Goal: Information Seeking & Learning: Learn about a topic

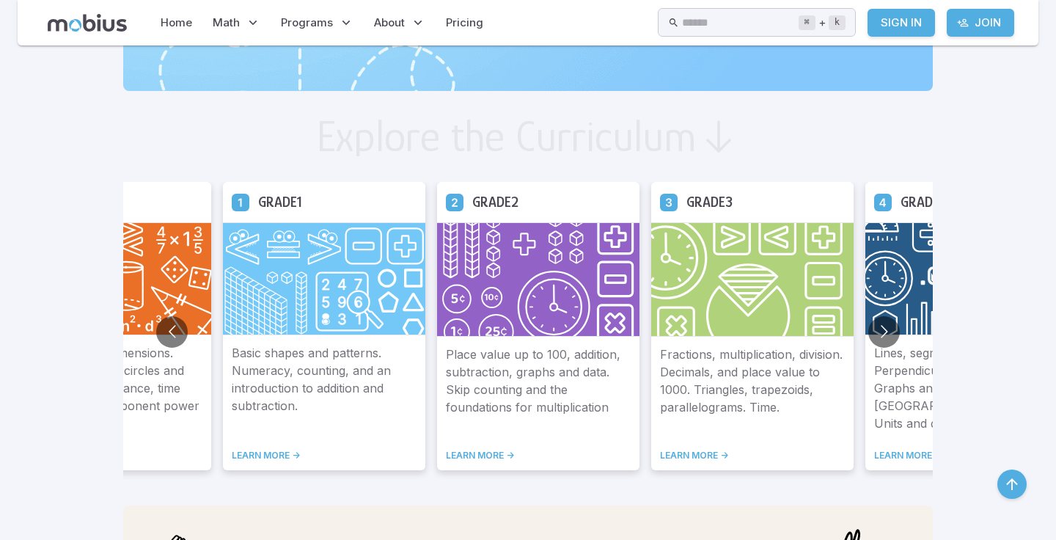
scroll to position [754, 0]
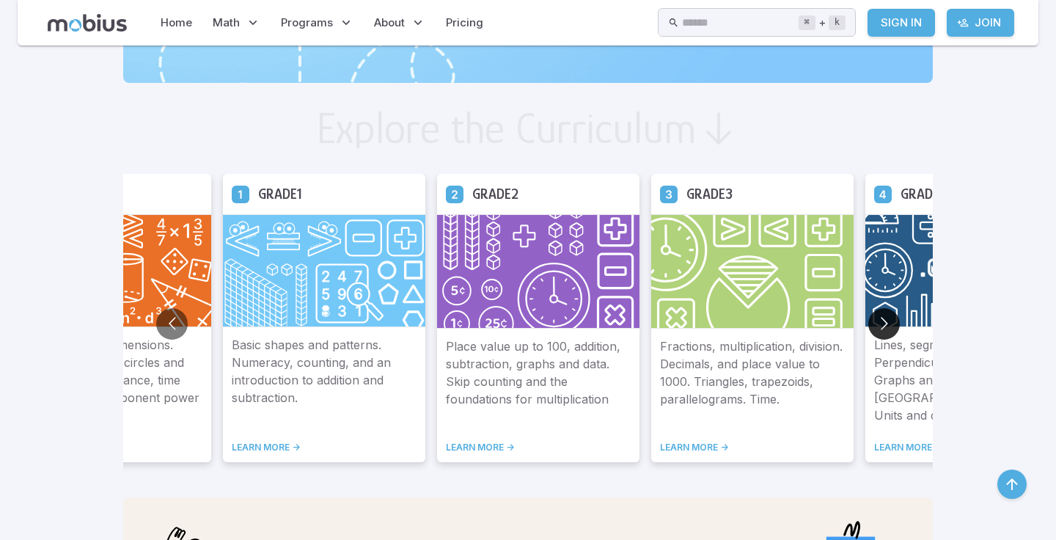
click at [885, 323] on button "Go to next slide" at bounding box center [884, 324] width 32 height 32
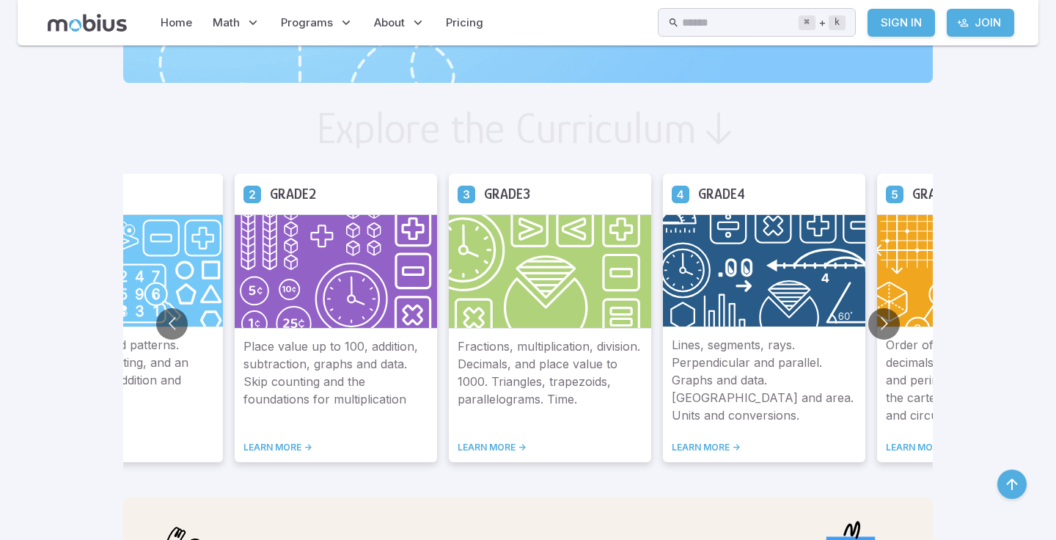
click at [902, 292] on img at bounding box center [978, 270] width 202 height 113
click at [902, 293] on img at bounding box center [978, 270] width 202 height 113
click at [879, 325] on button "Go to next slide" at bounding box center [884, 324] width 32 height 32
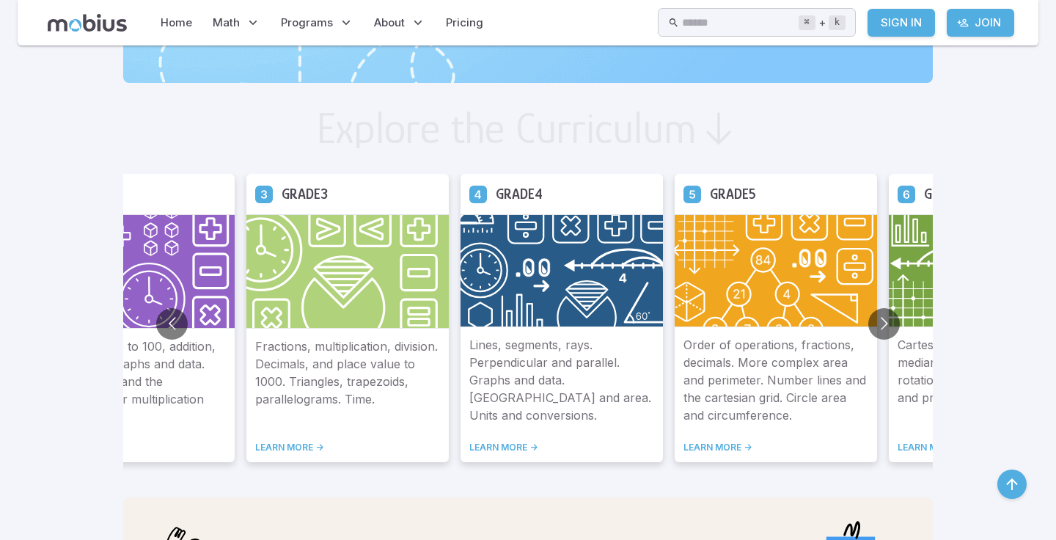
click at [754, 301] on img at bounding box center [775, 270] width 202 height 113
click at [702, 448] on link "LEARN MORE ->" at bounding box center [775, 447] width 185 height 12
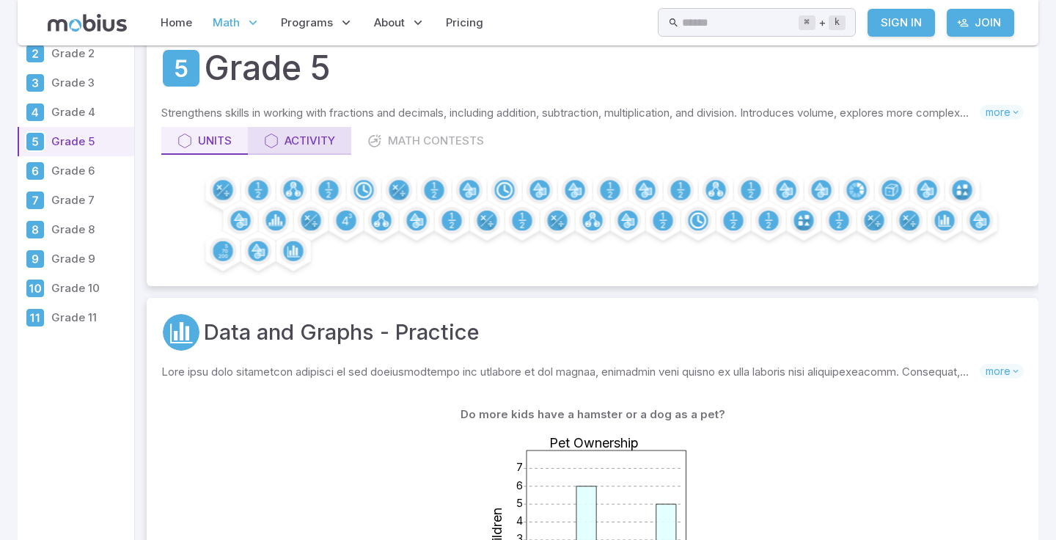
click at [290, 147] on div "Activity" at bounding box center [299, 141] width 71 height 16
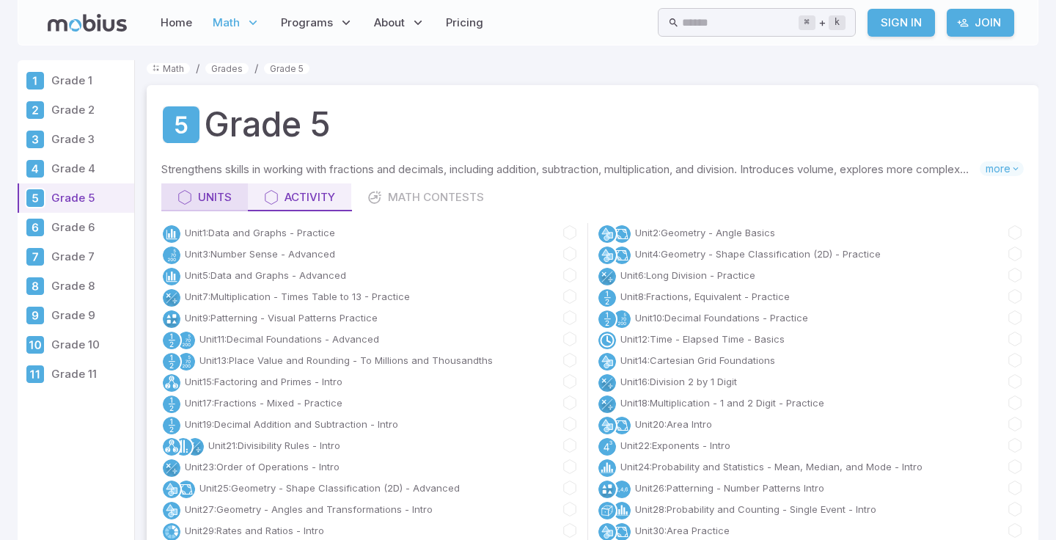
click at [229, 196] on div "Units" at bounding box center [204, 197] width 54 height 16
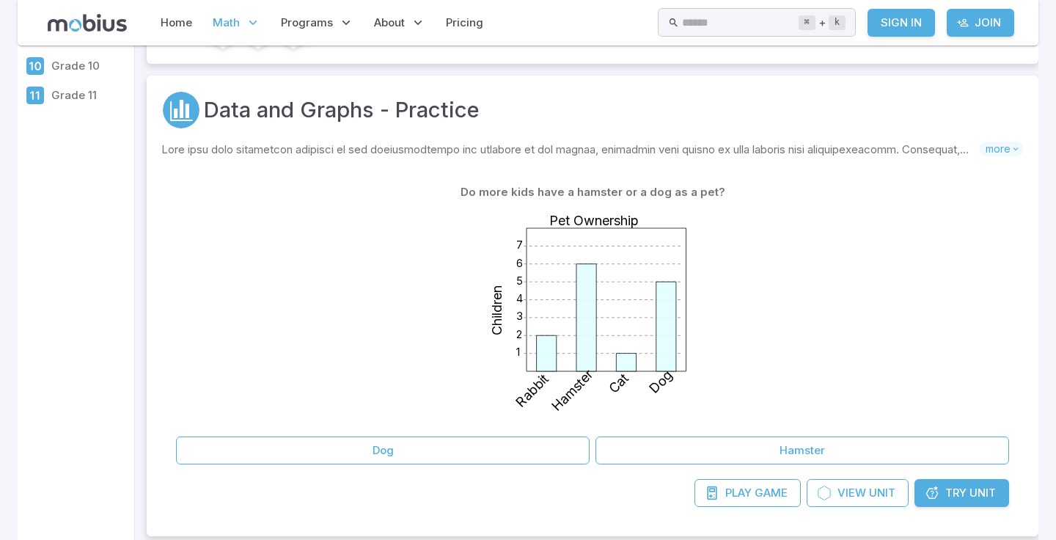
scroll to position [281, 0]
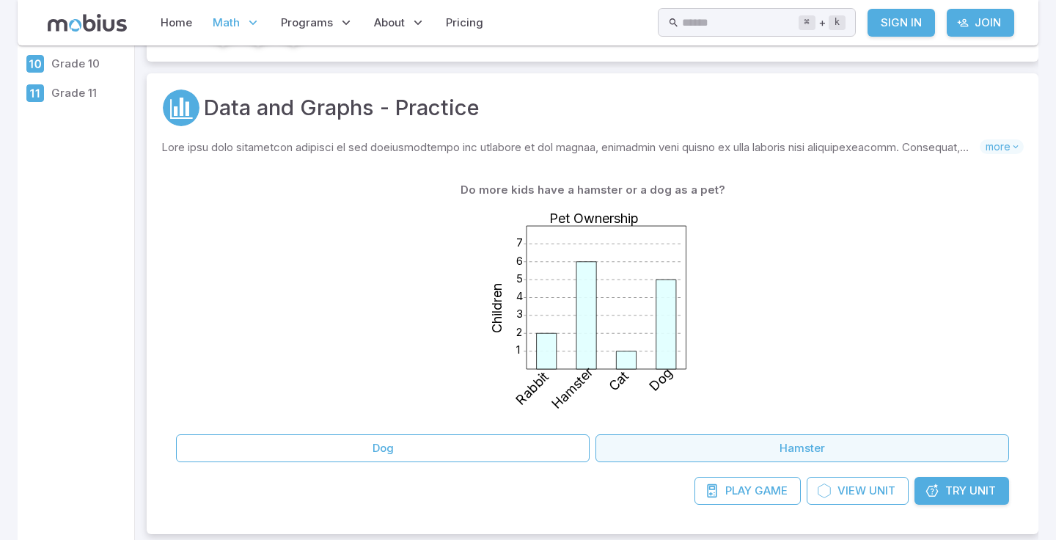
click at [693, 454] on button "Hamster" at bounding box center [801, 448] width 413 height 28
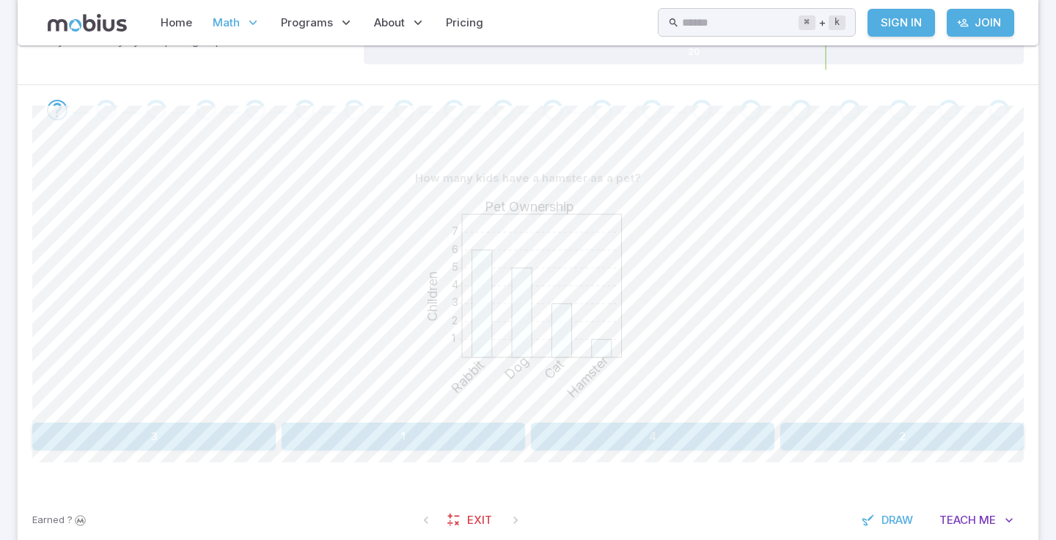
scroll to position [268, 0]
click at [402, 428] on button "1" at bounding box center [403, 434] width 243 height 28
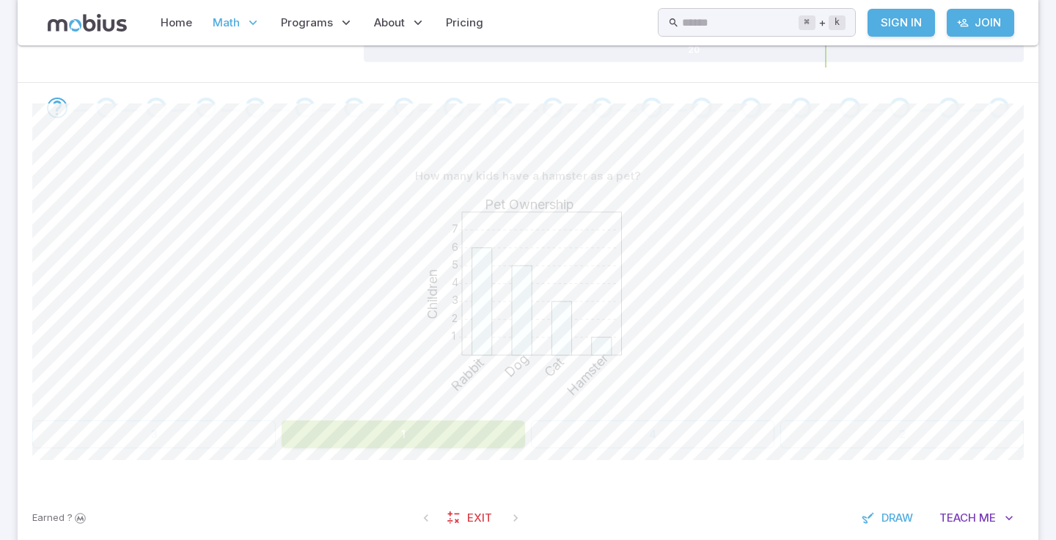
click at [402, 428] on button "1" at bounding box center [403, 434] width 243 height 28
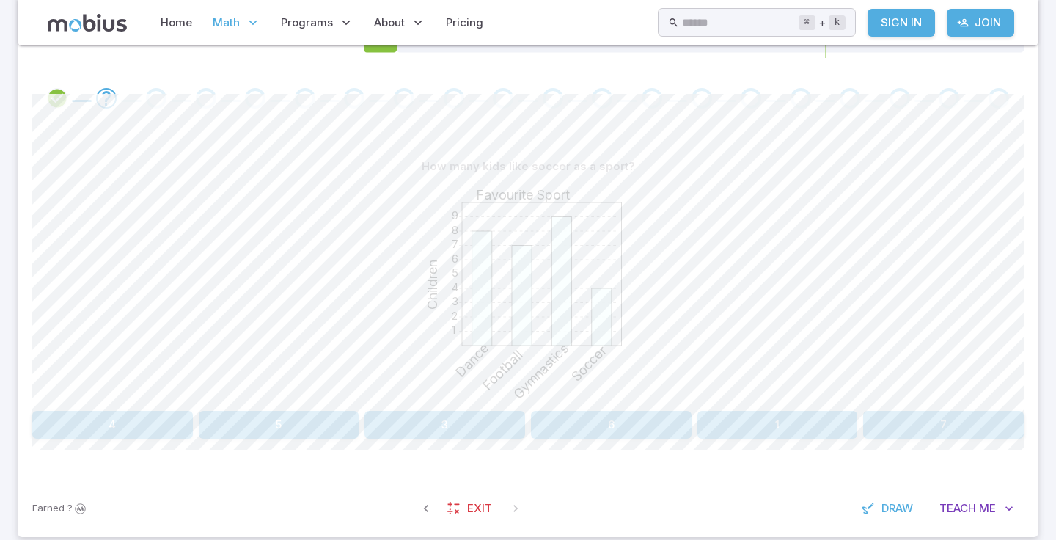
scroll to position [265, 0]
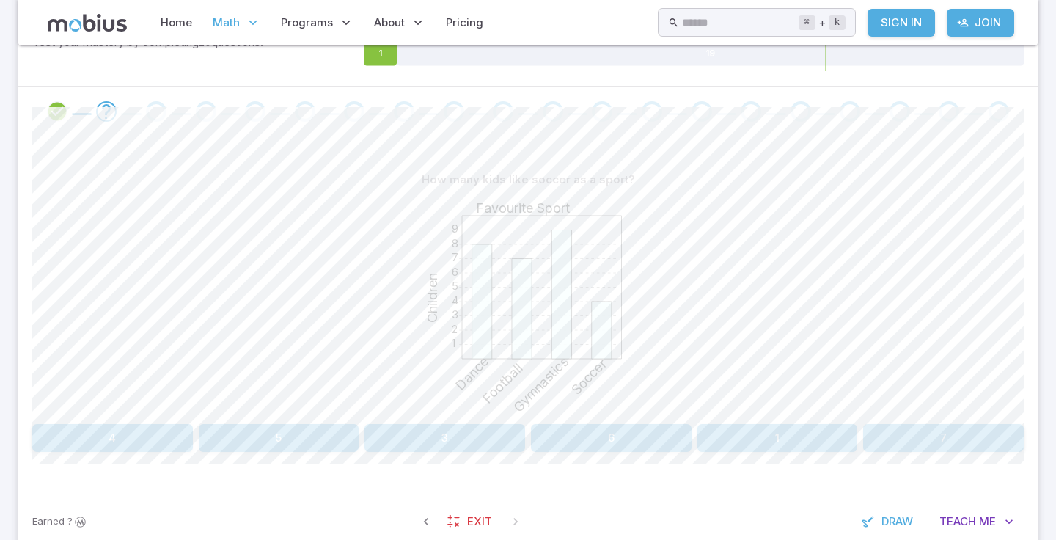
click at [116, 436] on button "4" at bounding box center [112, 438] width 161 height 28
click at [766, 453] on div "What sport do 3 children like most? 1 2 3 4 5 6 7 8 9 Favourite Sport Children …" at bounding box center [527, 314] width 991 height 356
click at [768, 451] on button "Cricket" at bounding box center [860, 438] width 326 height 28
click at [257, 452] on div "How many kids have a hamster as a pet? 1 2 3 4 5 6 7 Pet Ownership Children Dog…" at bounding box center [527, 314] width 991 height 356
click at [258, 434] on button "6" at bounding box center [279, 438] width 161 height 28
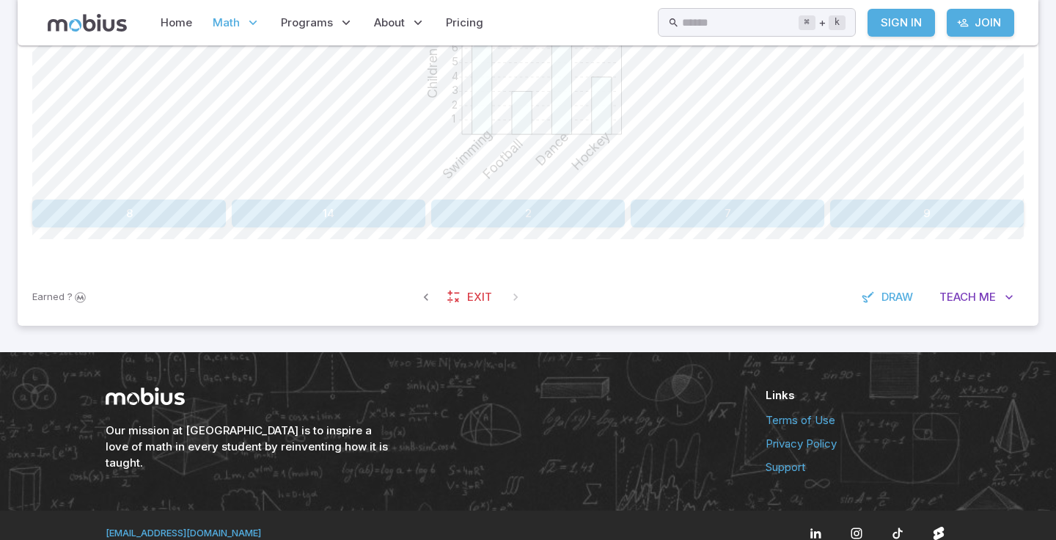
scroll to position [505, 0]
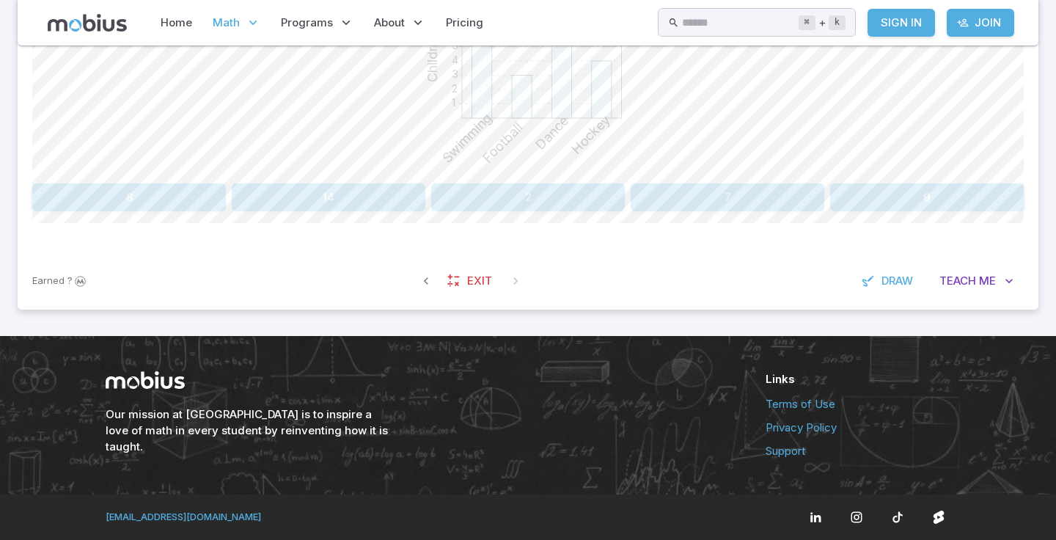
click at [150, 218] on div "How many kids like dance as a sport? 1 2 3 4 5 6 7 8 9 Favourite Sport Children…" at bounding box center [527, 74] width 991 height 356
click at [144, 199] on button "8" at bounding box center [129, 197] width 194 height 28
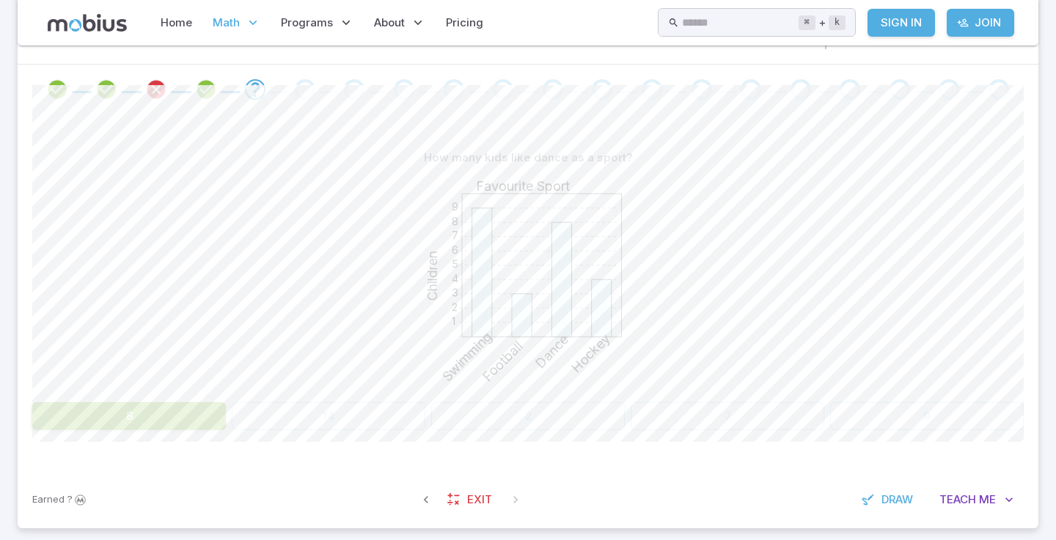
scroll to position [280, 0]
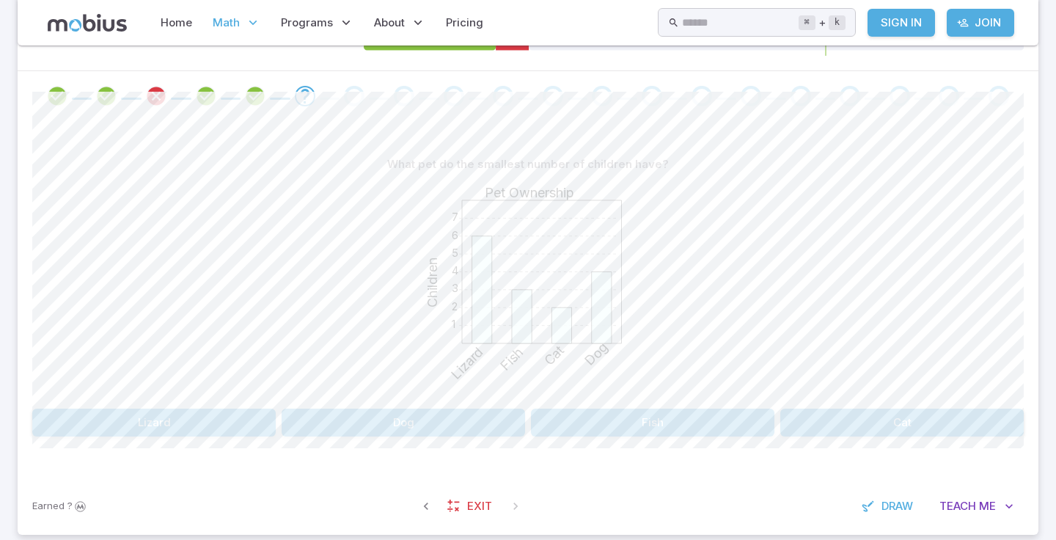
click at [815, 422] on button "Cat" at bounding box center [901, 422] width 243 height 28
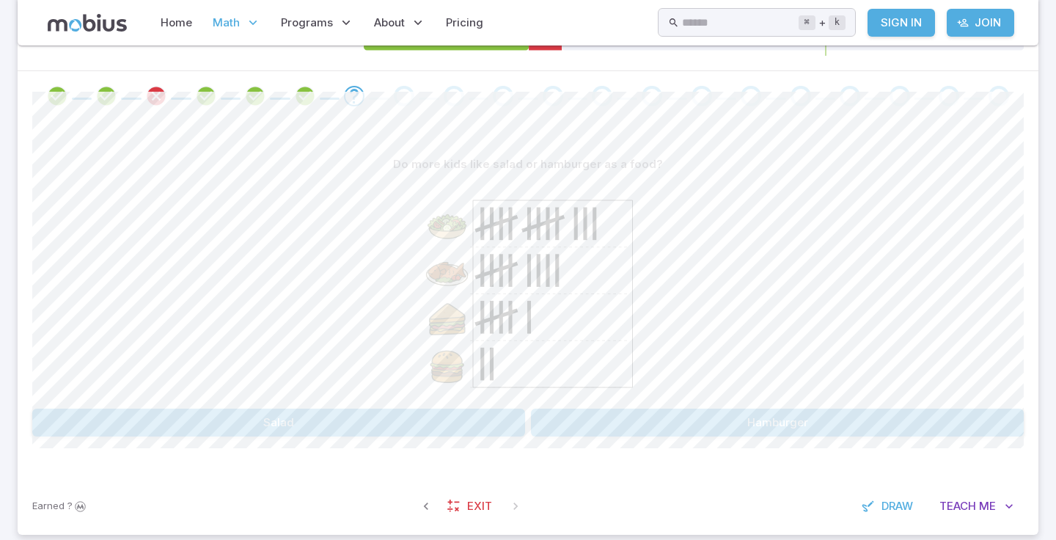
click at [385, 429] on button "Salad" at bounding box center [278, 422] width 493 height 28
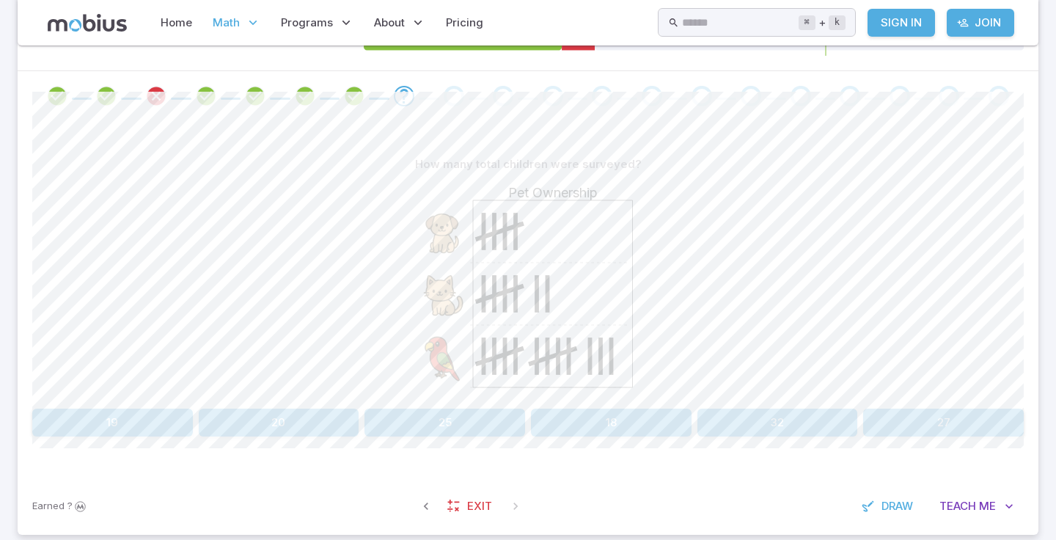
scroll to position [505, 0]
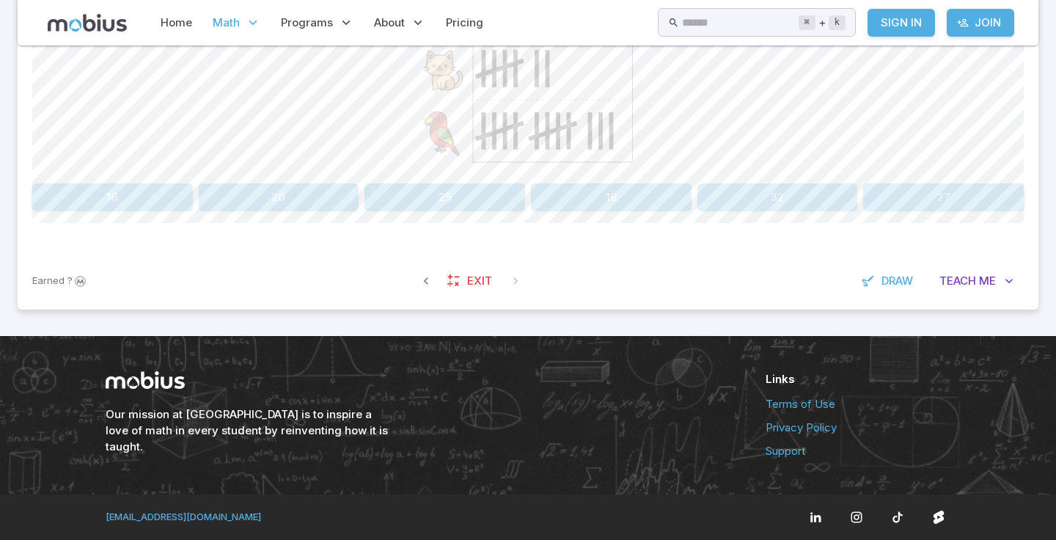
click at [591, 251] on div "How many total children were surveyed? Pet Ownership 19 20 25 18 32 27 Canvas a…" at bounding box center [527, 74] width 991 height 356
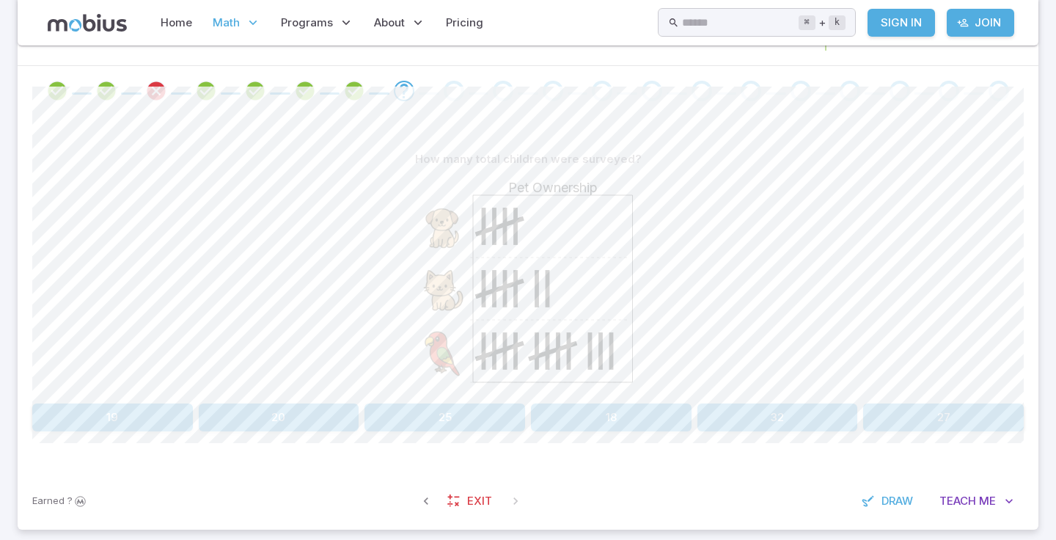
scroll to position [286, 0]
click at [419, 422] on button "25" at bounding box center [444, 416] width 161 height 28
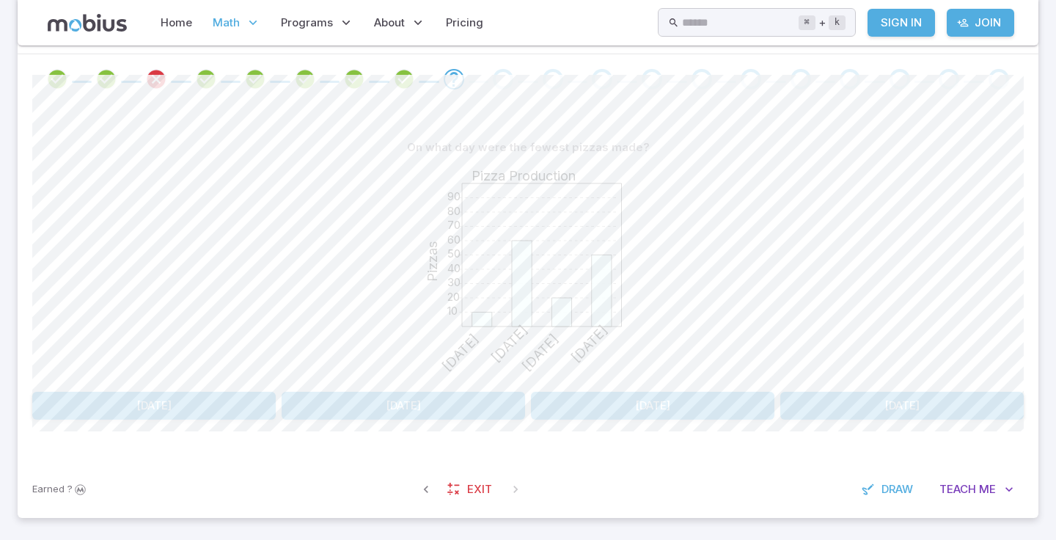
scroll to position [294, 0]
click at [158, 87] on icon "Review your answer" at bounding box center [156, 82] width 22 height 22
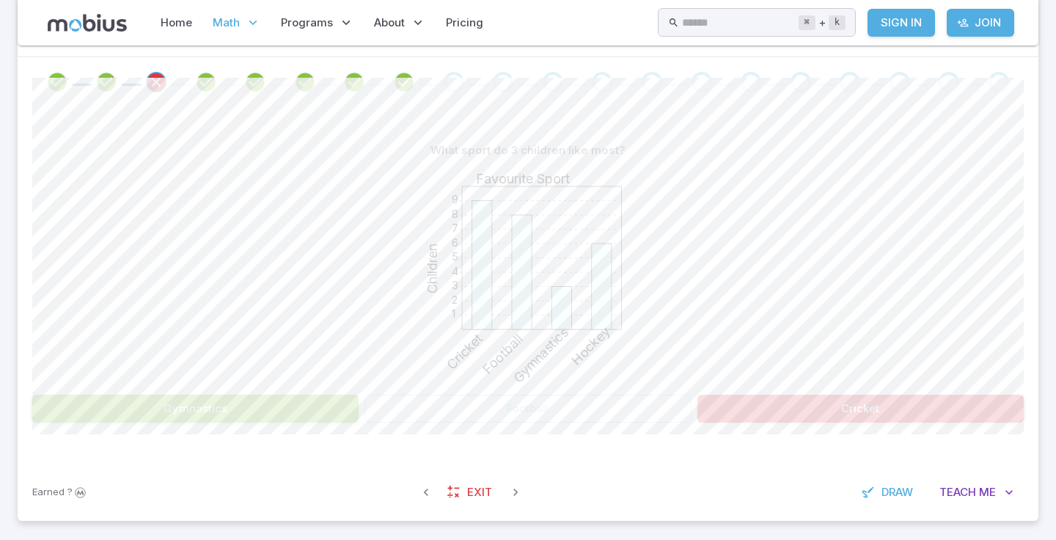
click at [318, 404] on button "Gymnastics" at bounding box center [195, 408] width 326 height 28
click at [294, 292] on div "1 2 3 4 5 6 7 8 9 Favourite Sport Children Cricket Football Gymnastics Hockey" at bounding box center [527, 276] width 991 height 224
click at [395, 87] on icon "Review your answer" at bounding box center [404, 82] width 22 height 22
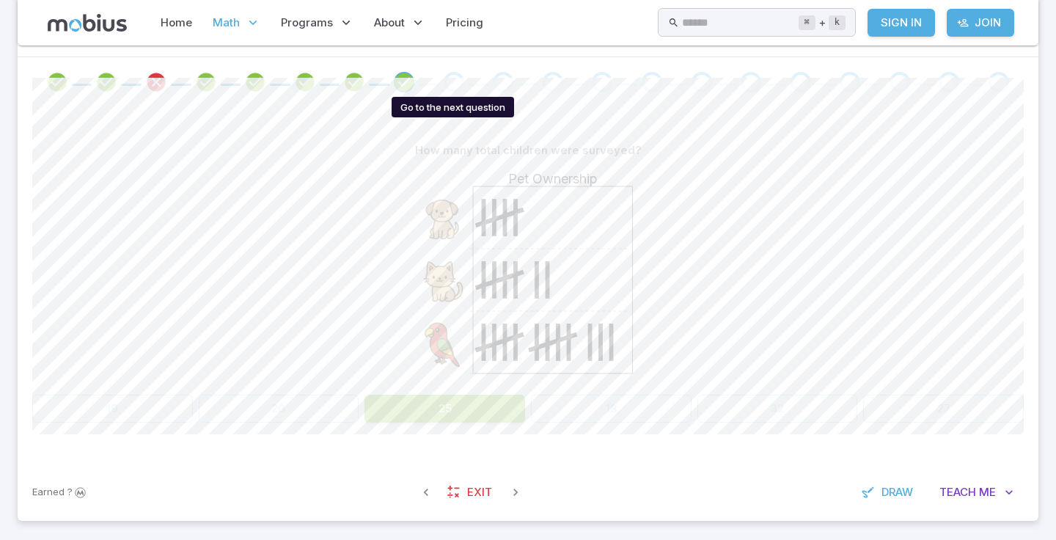
click at [455, 90] on div "Go to the next question" at bounding box center [454, 82] width 21 height 21
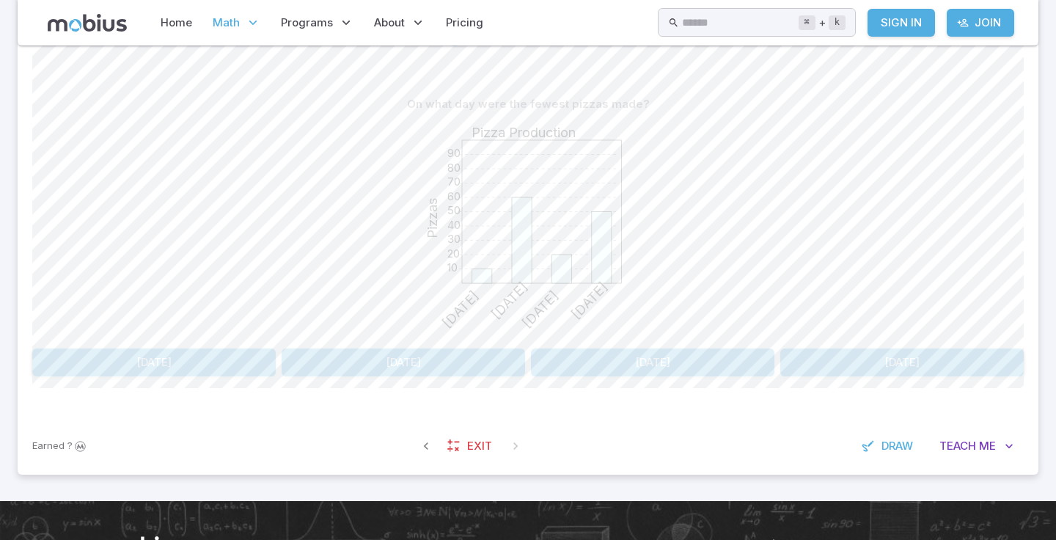
scroll to position [342, 0]
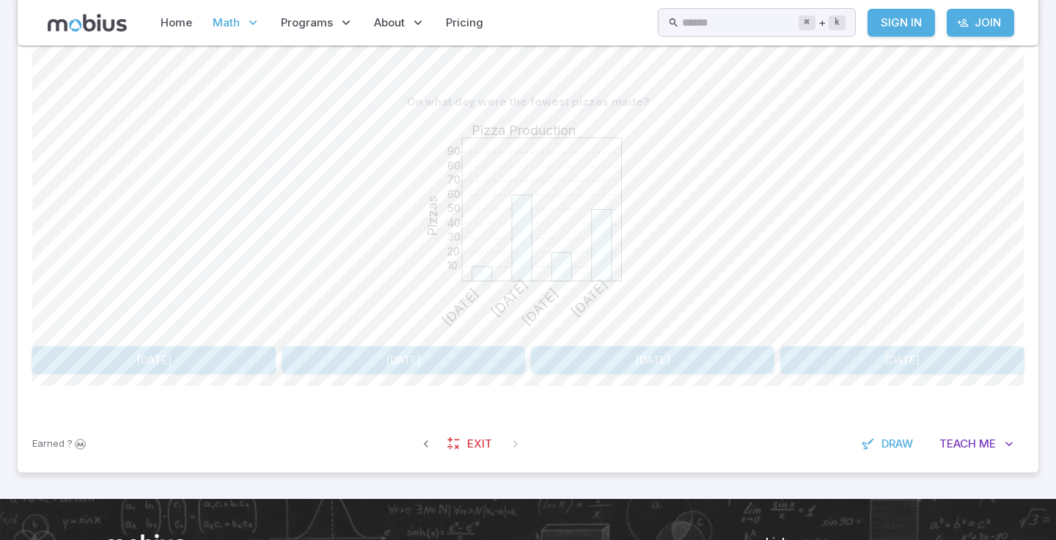
click at [237, 366] on button "[DATE]" at bounding box center [153, 360] width 243 height 28
click at [184, 361] on button "3" at bounding box center [153, 360] width 243 height 28
click at [397, 377] on div "How many more kids have a cat than a dog as a pet? 1 2 3 4 5 6 7 Pet Ownership …" at bounding box center [527, 237] width 991 height 356
click at [402, 367] on button "4" at bounding box center [444, 360] width 161 height 28
click at [433, 371] on button "45" at bounding box center [444, 360] width 161 height 28
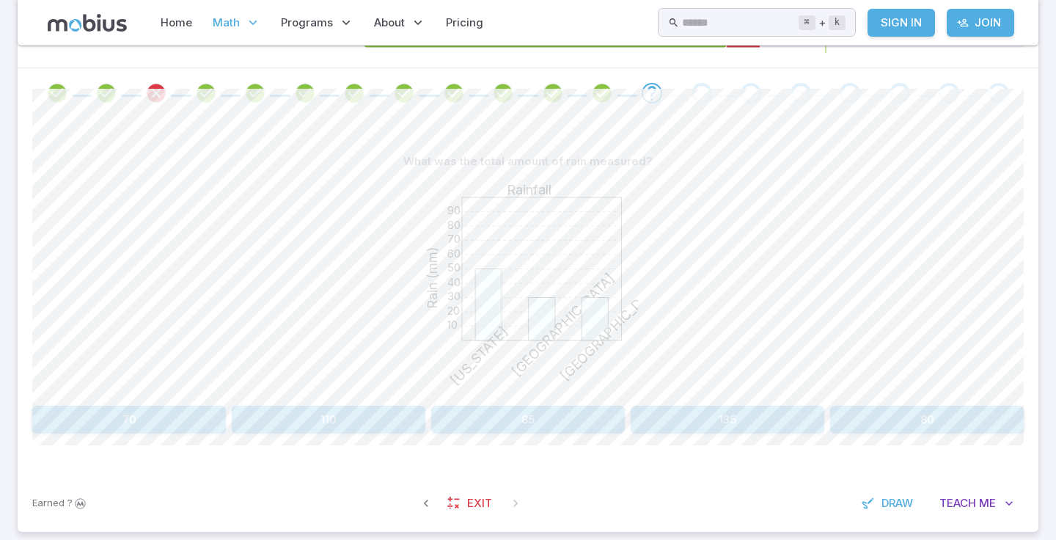
scroll to position [290, 0]
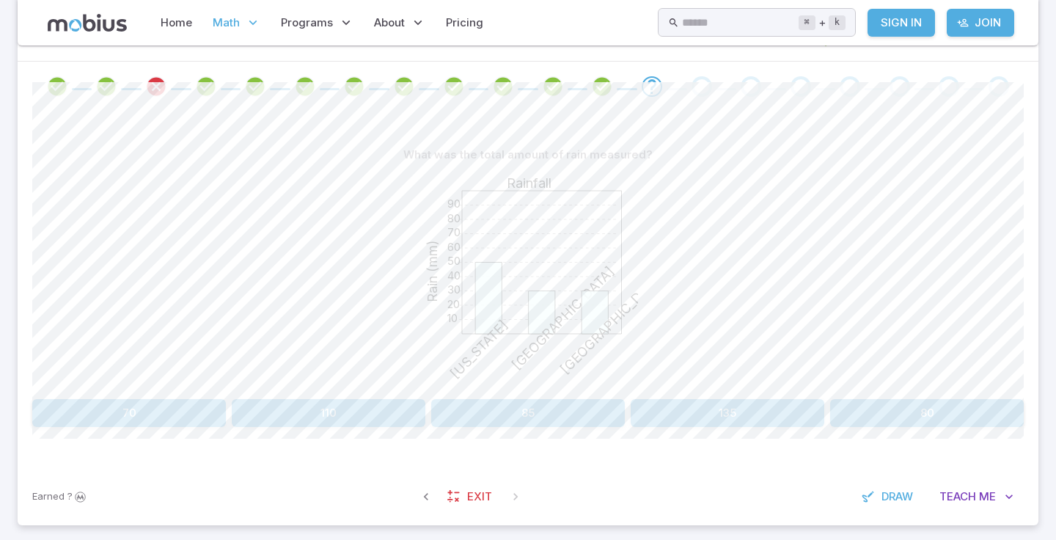
click at [307, 420] on button "110" at bounding box center [329, 413] width 194 height 28
click at [698, 413] on button "[GEOGRAPHIC_DATA]" at bounding box center [777, 413] width 493 height 28
click at [464, 413] on button "10" at bounding box center [444, 413] width 161 height 28
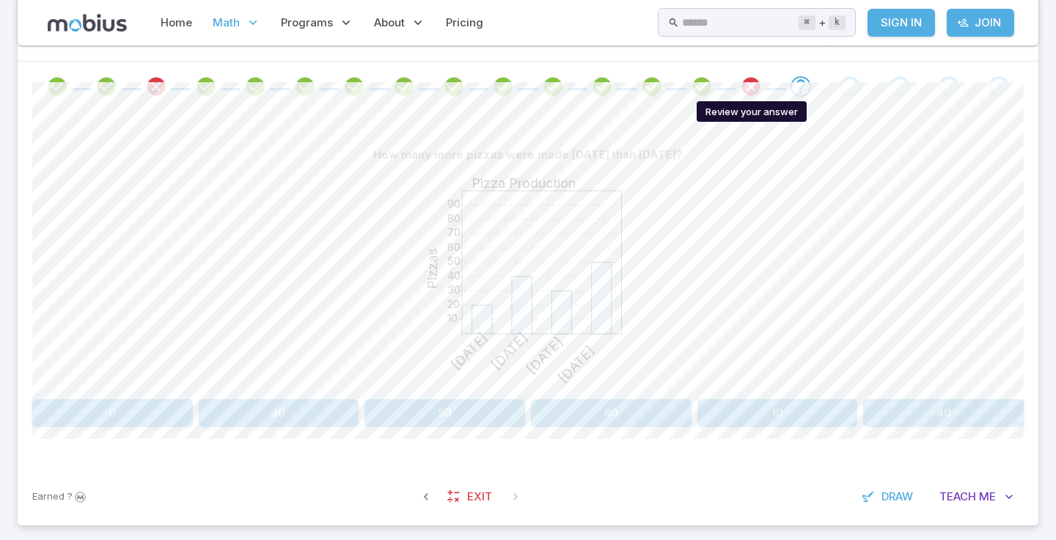
click at [747, 91] on icon "Review your answer" at bounding box center [751, 87] width 22 height 22
